Goal: Task Accomplishment & Management: Manage account settings

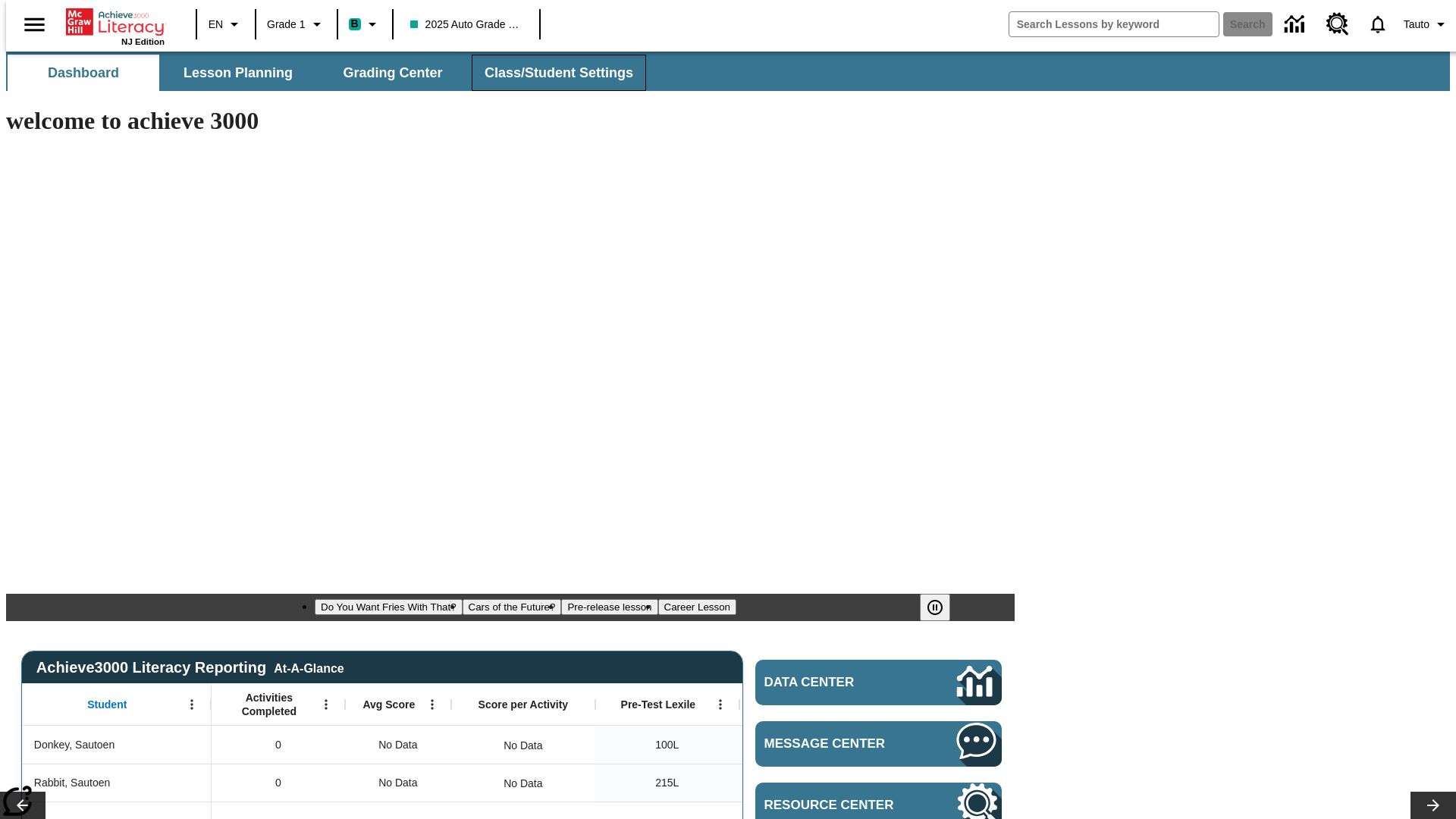
click at [551, 73] on span "Class/Student Settings" at bounding box center [559, 73] width 149 height 18
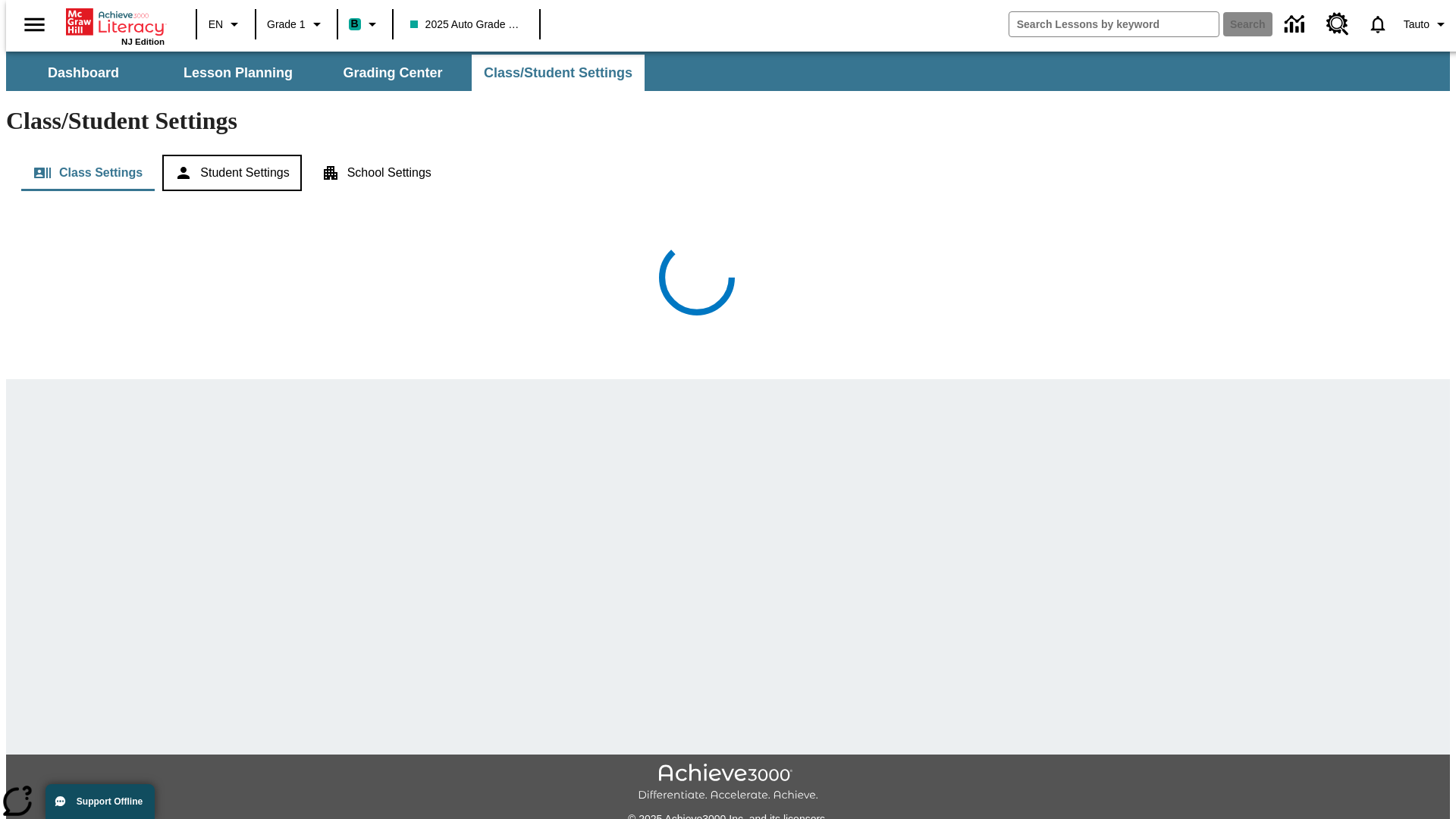
click at [228, 154] on button "Student Settings" at bounding box center [231, 172] width 139 height 37
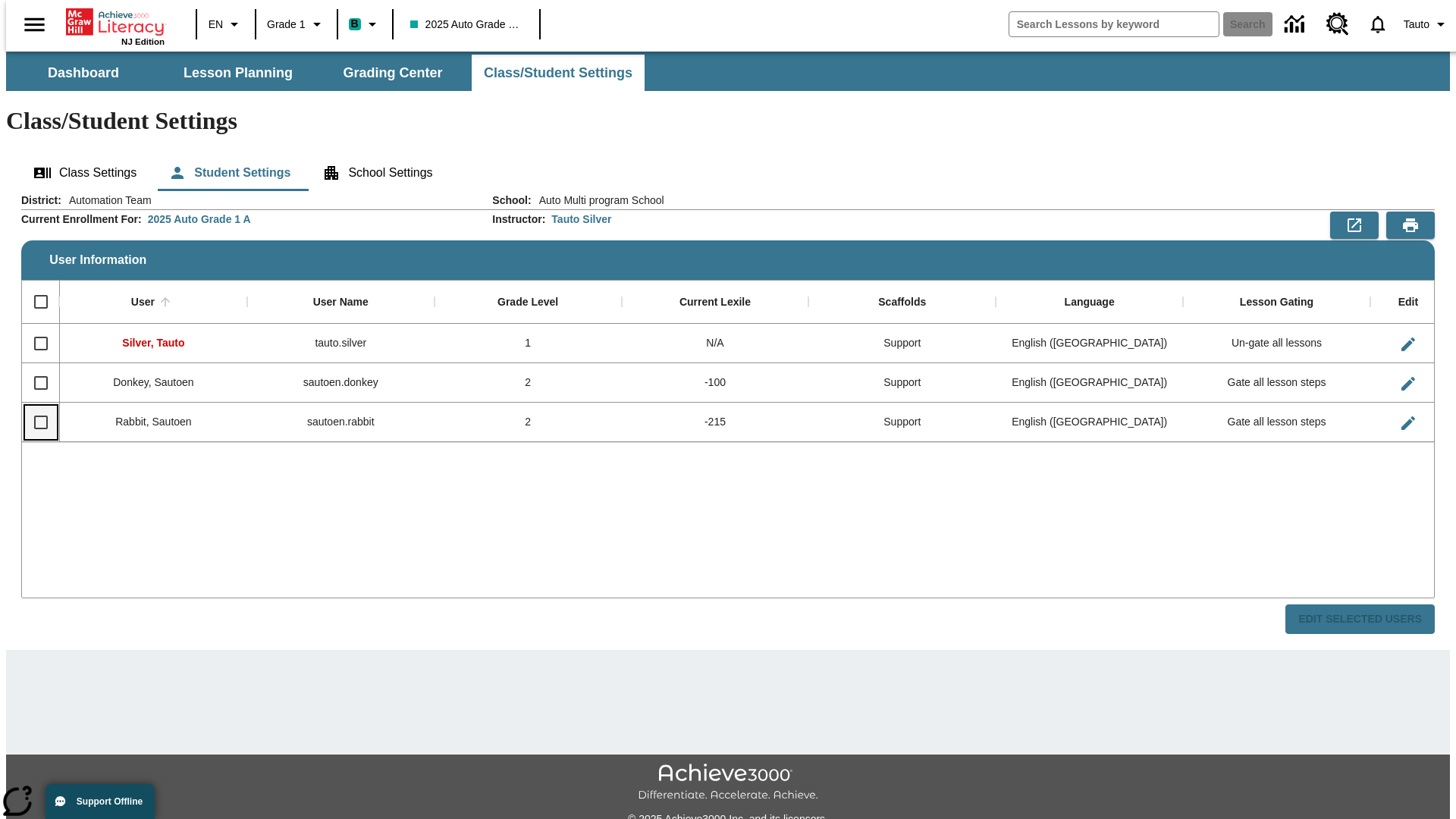
click at [34, 406] on input "Select row" at bounding box center [41, 422] width 32 height 32
checkbox input "true"
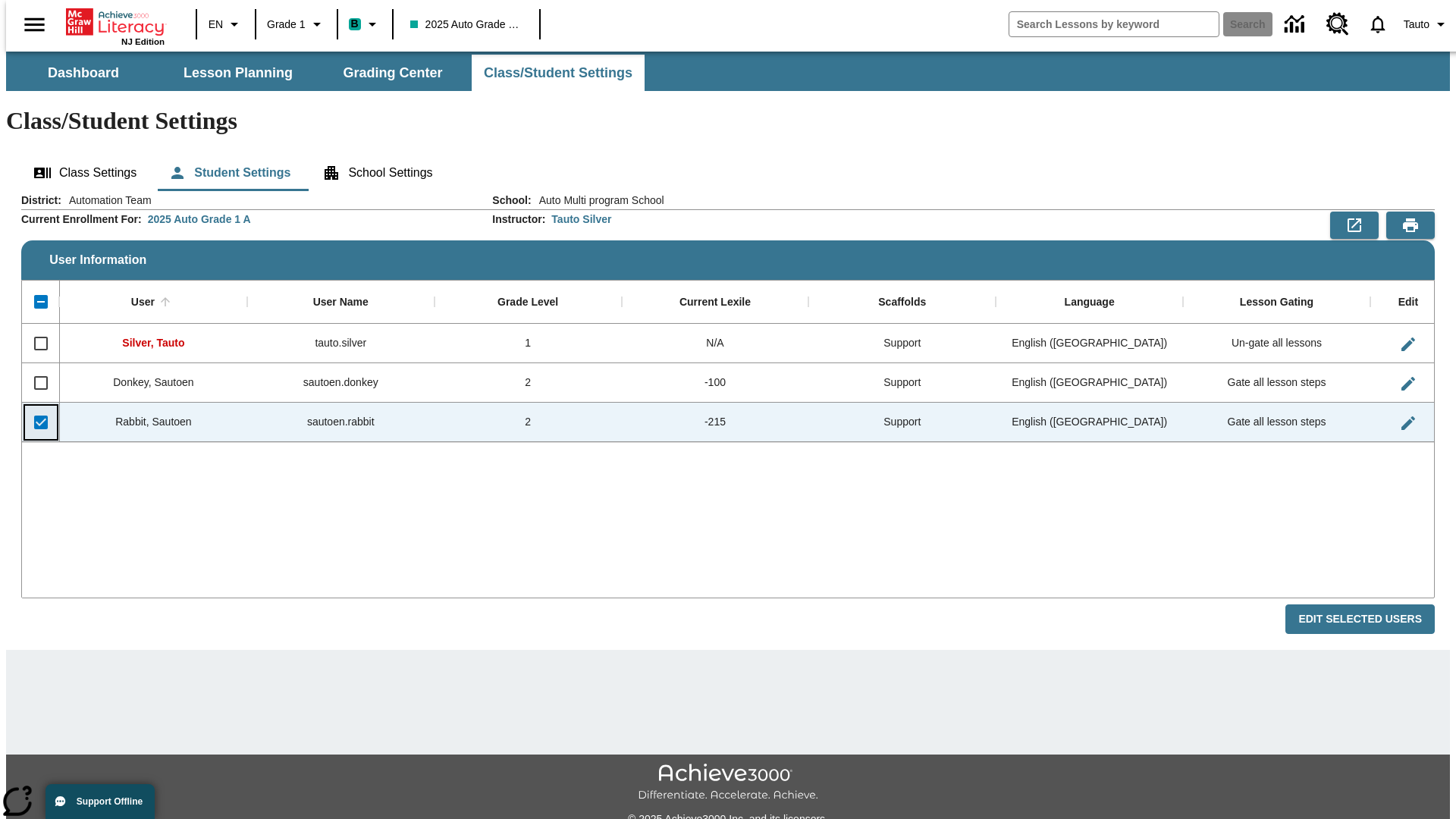
checkbox input "true"
click at [1372, 605] on button "Edit Selected Users" at bounding box center [1360, 620] width 150 height 30
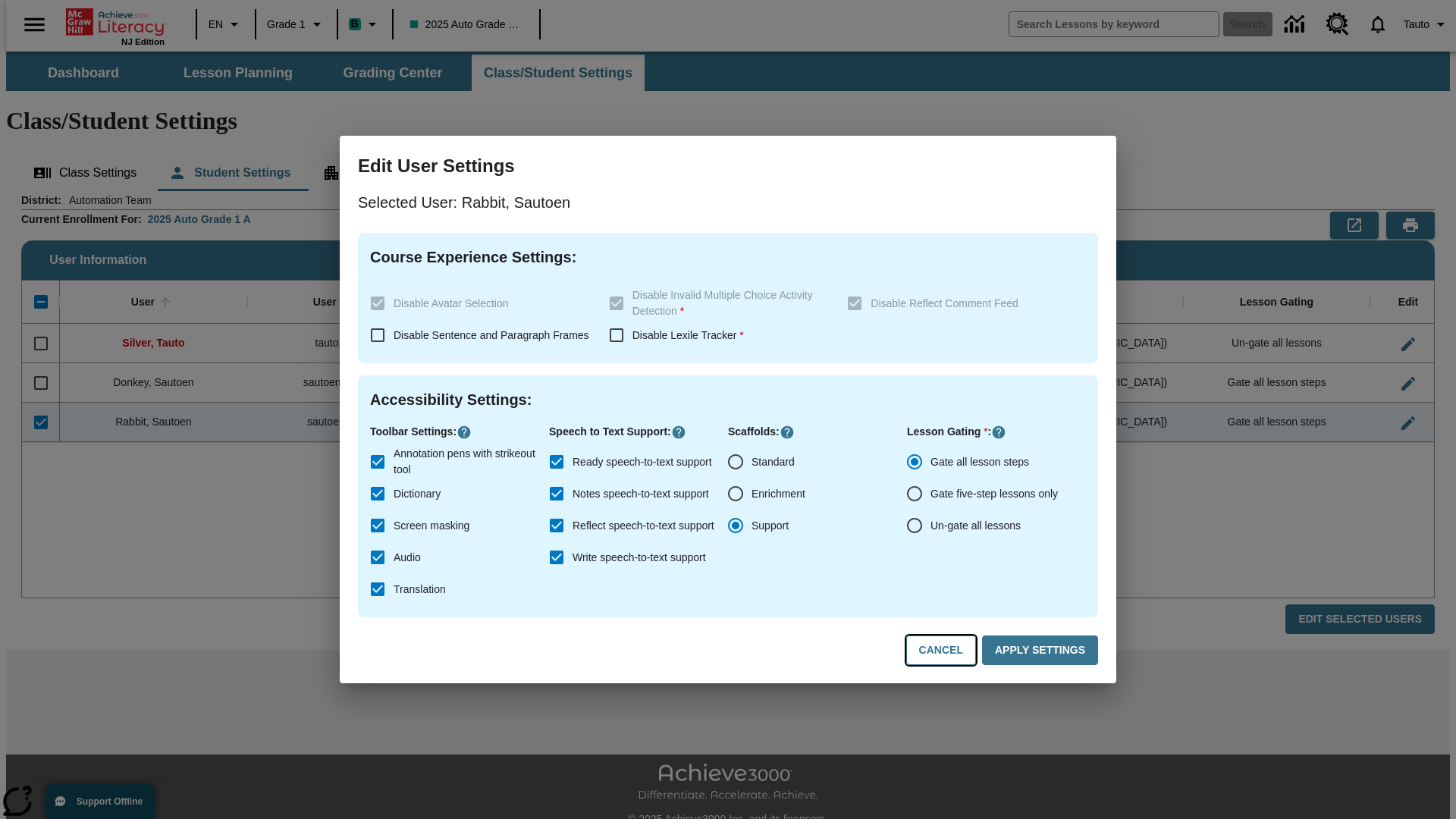
click at [949, 651] on button "Cancel" at bounding box center [941, 651] width 70 height 30
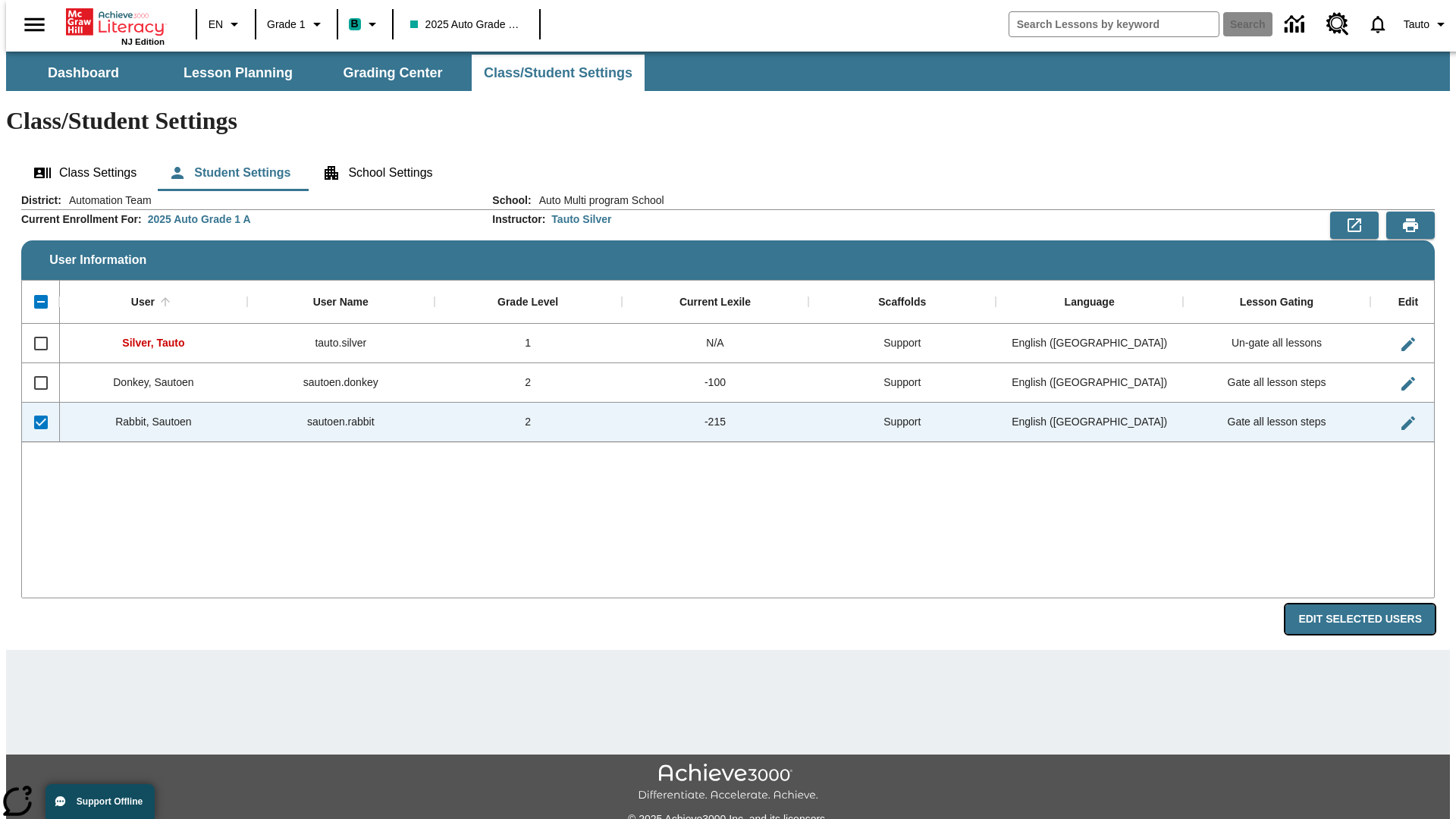
click at [1372, 605] on button "Edit Selected Users" at bounding box center [1360, 620] width 150 height 30
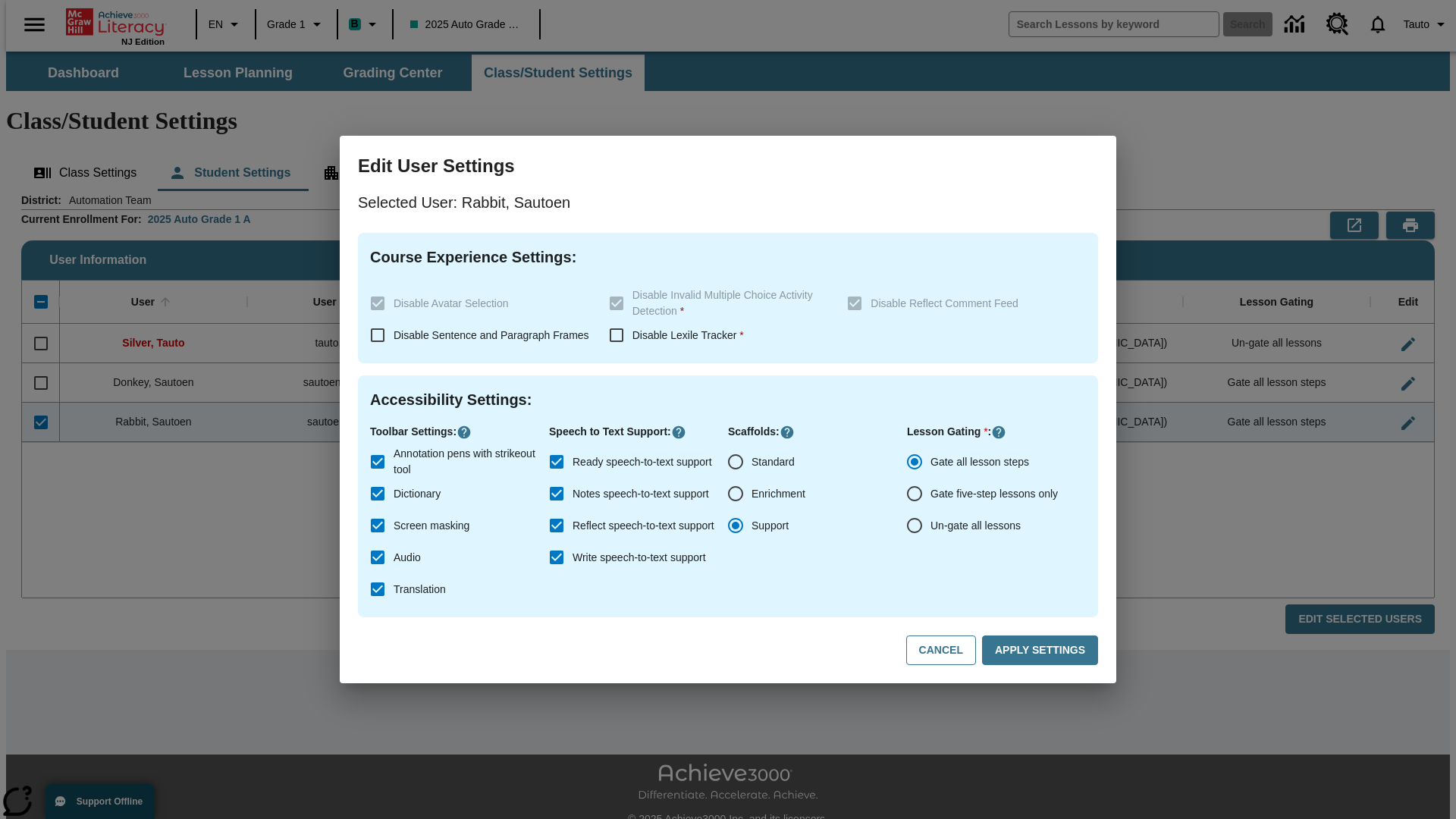
click at [557, 461] on input "Ready speech-to-text support" at bounding box center [557, 461] width 32 height 32
checkbox input "false"
click at [1043, 651] on button "Apply Settings" at bounding box center [1040, 651] width 116 height 30
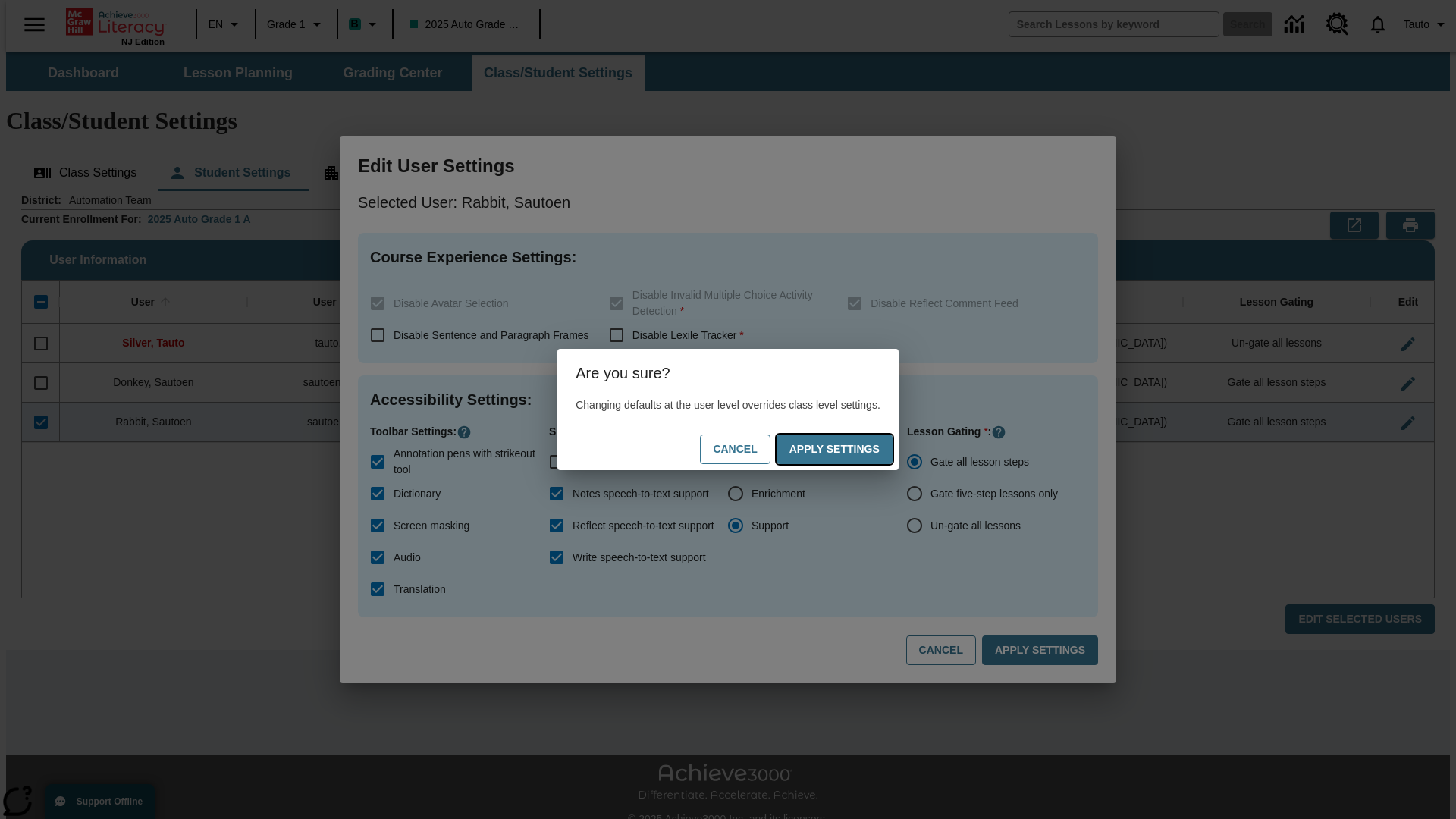
click at [849, 449] on button "Apply Settings" at bounding box center [834, 449] width 116 height 30
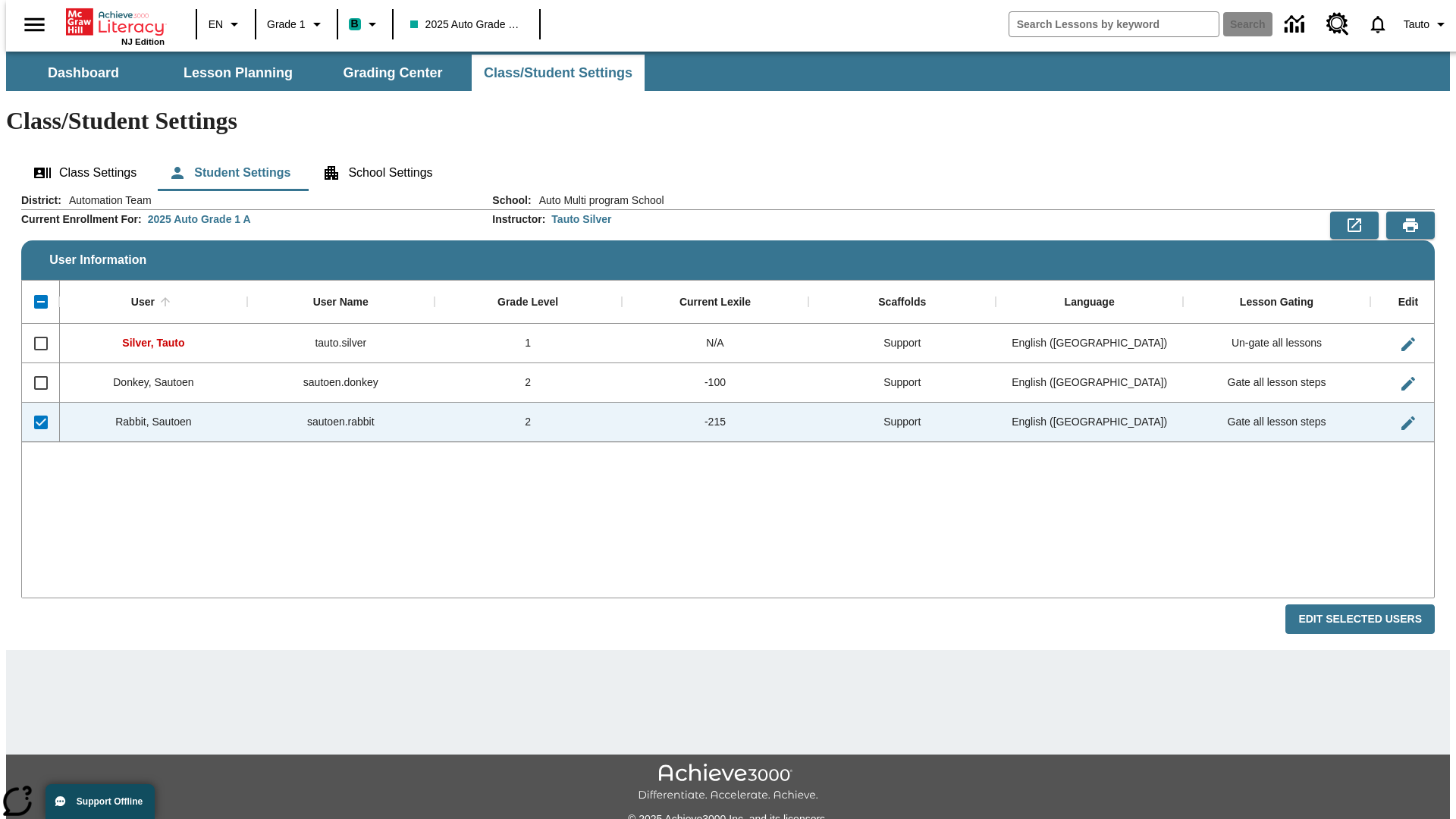
checkbox input "false"
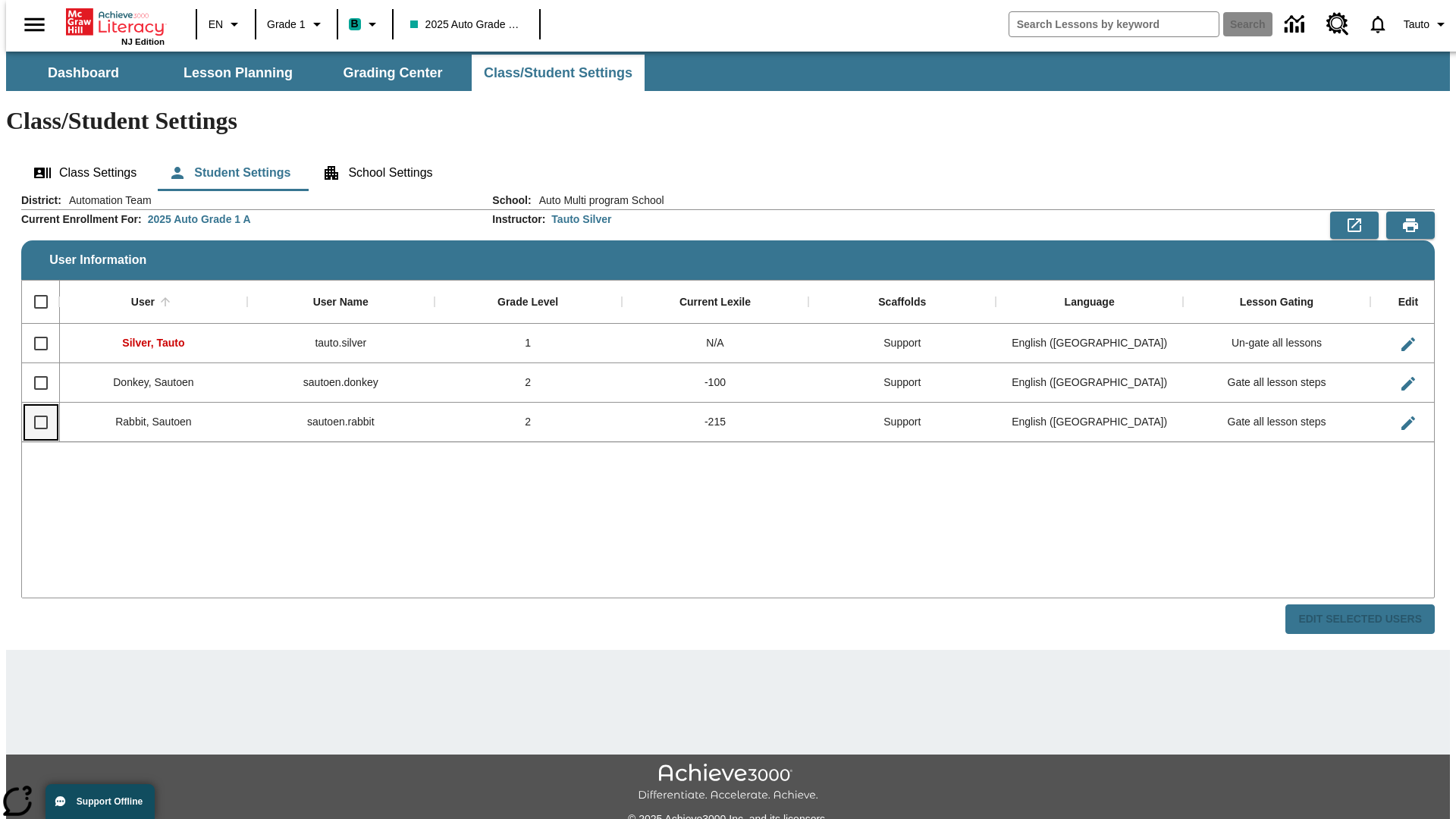
click at [34, 406] on input "Select row" at bounding box center [41, 422] width 32 height 32
checkbox input "true"
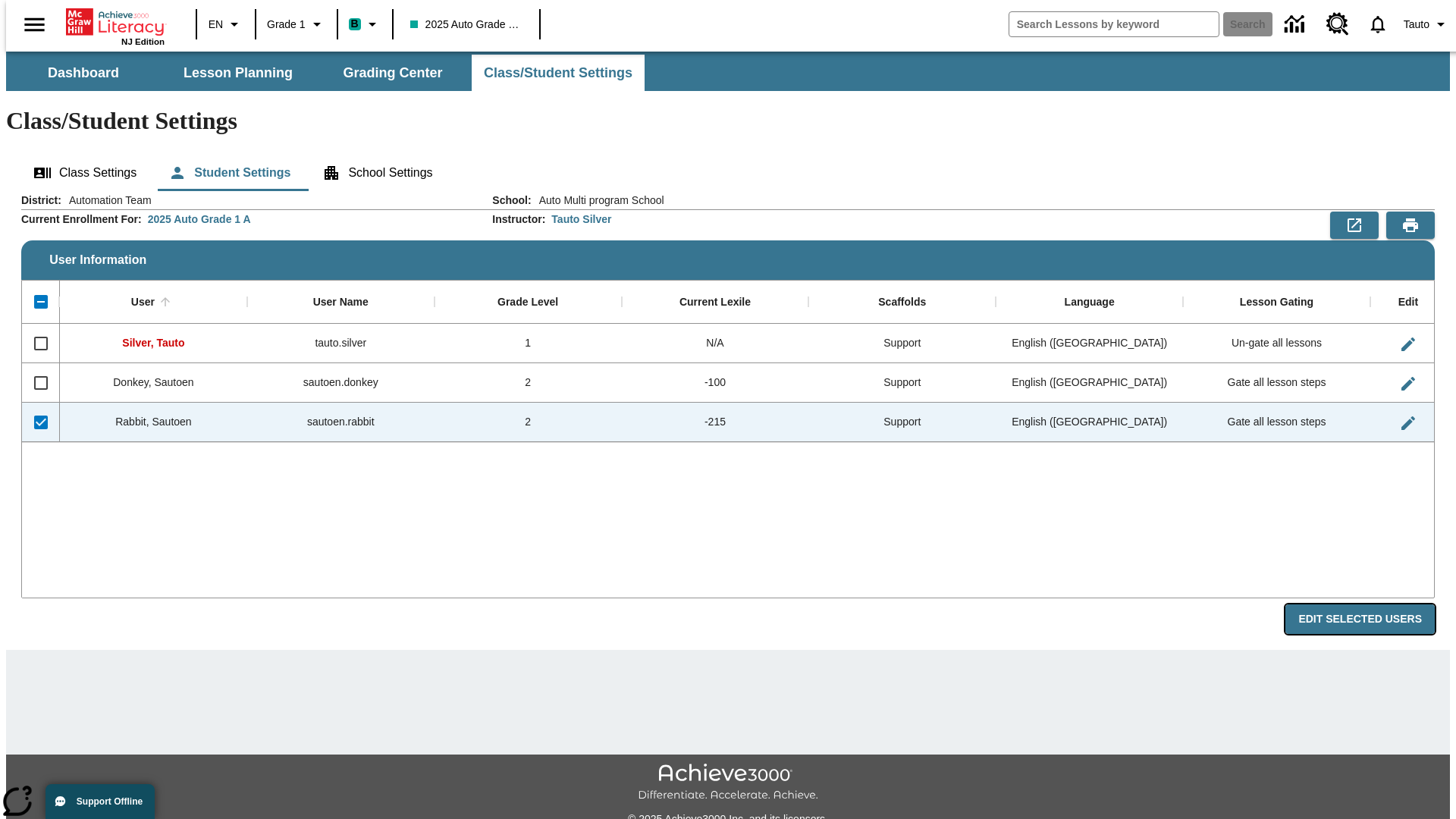
click at [1372, 605] on button "Edit Selected Users" at bounding box center [1360, 620] width 150 height 30
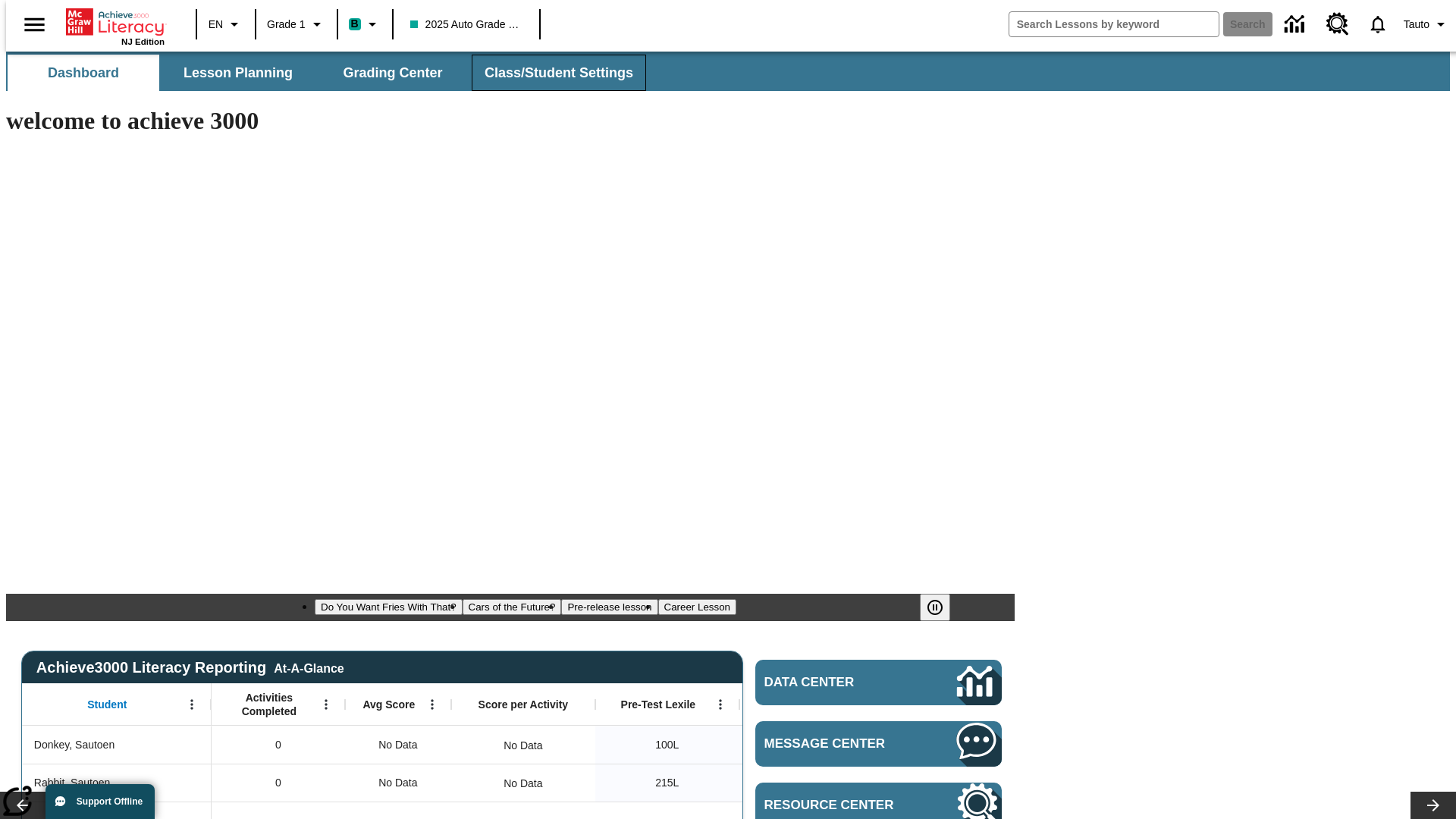
click at [551, 73] on span "Class/Student Settings" at bounding box center [559, 73] width 149 height 18
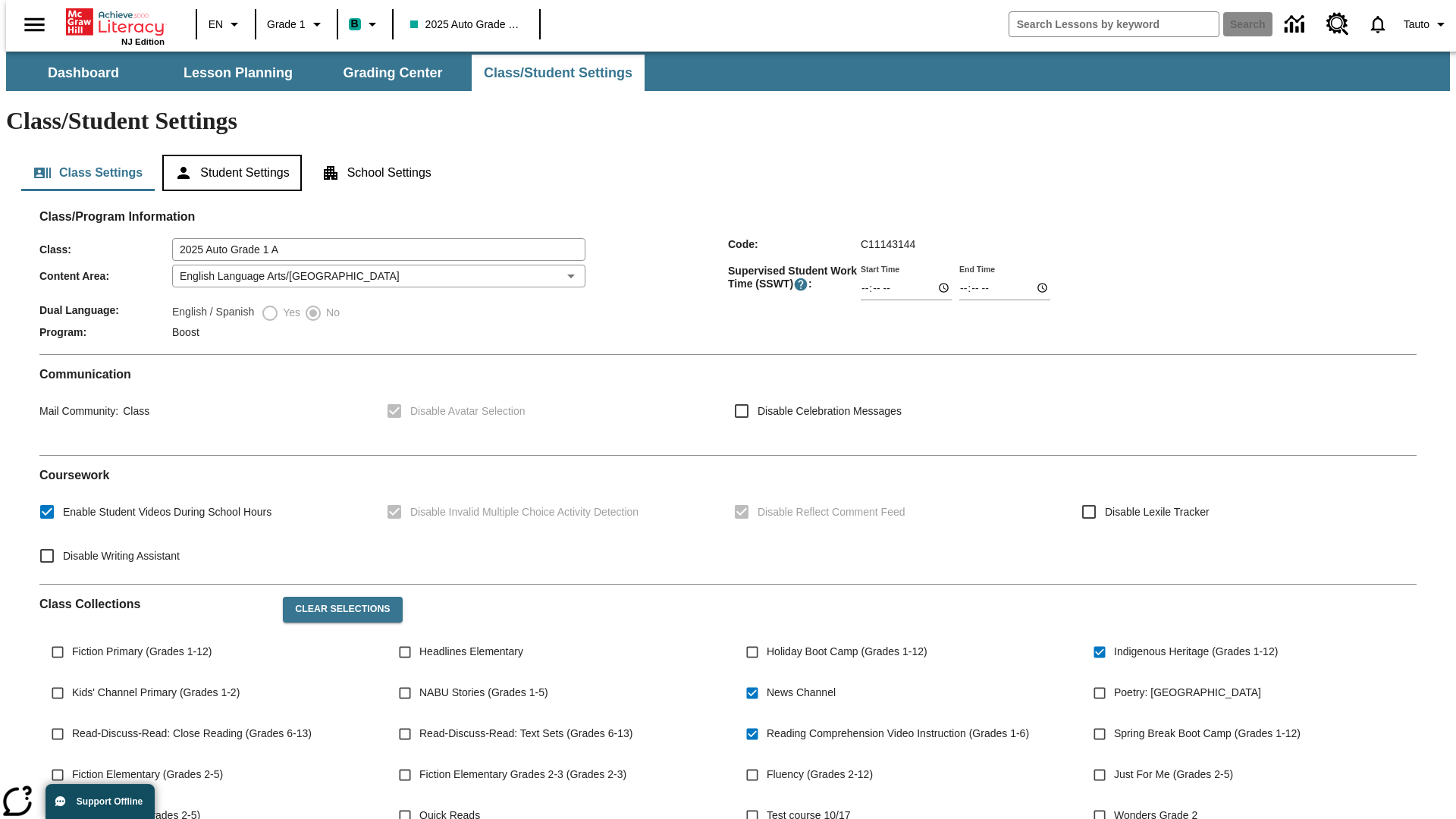
click at [228, 154] on button "Student Settings" at bounding box center [231, 172] width 139 height 37
